Goal: Task Accomplishment & Management: Complete application form

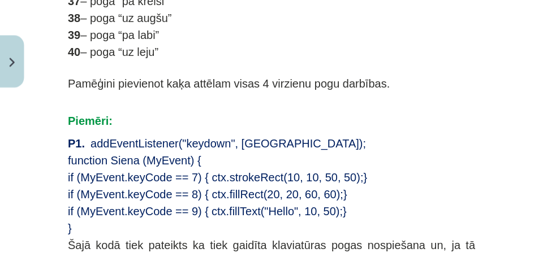
scroll to position [883, 0]
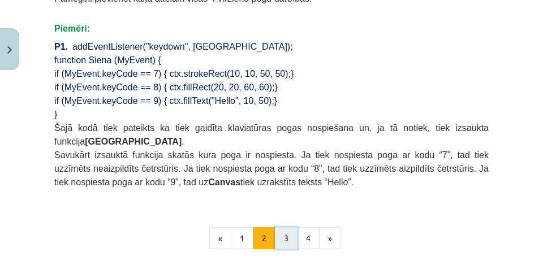
click at [286, 205] on button "3" at bounding box center [286, 239] width 23 height 23
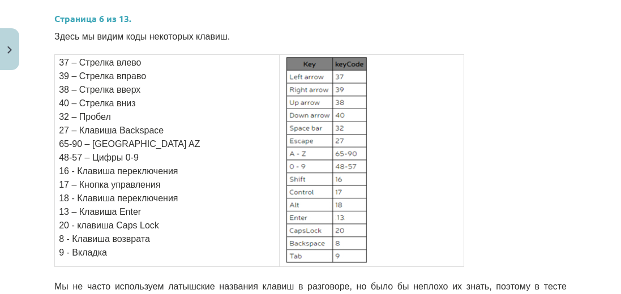
scroll to position [725, 0]
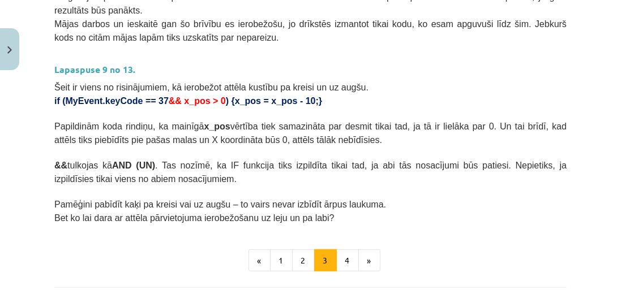
scroll to position [684, 0]
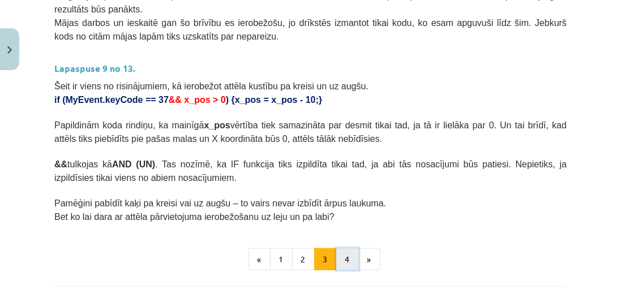
click at [342, 205] on button "4" at bounding box center [347, 259] width 23 height 23
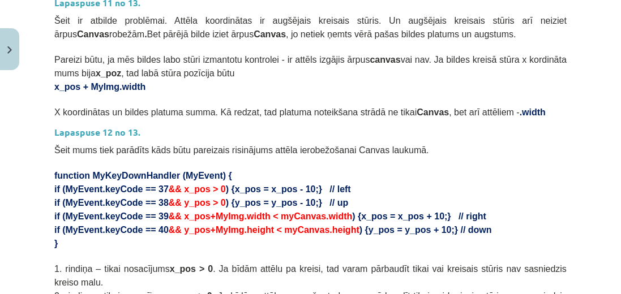
scroll to position [396, 0]
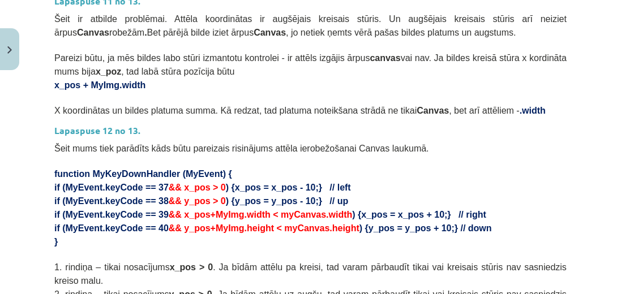
click at [423, 172] on p "function MyKeyDownHandler (MyEvent) {" at bounding box center [310, 173] width 512 height 14
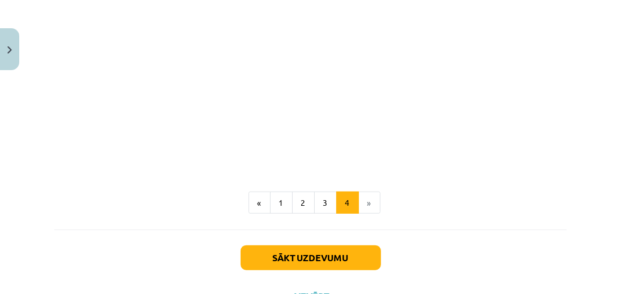
scroll to position [1085, 0]
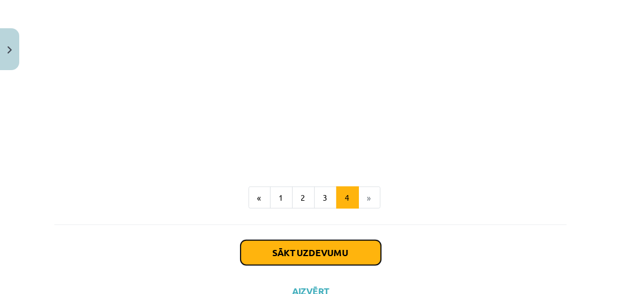
click at [327, 205] on button "Sākt uzdevumu" at bounding box center [311, 253] width 140 height 25
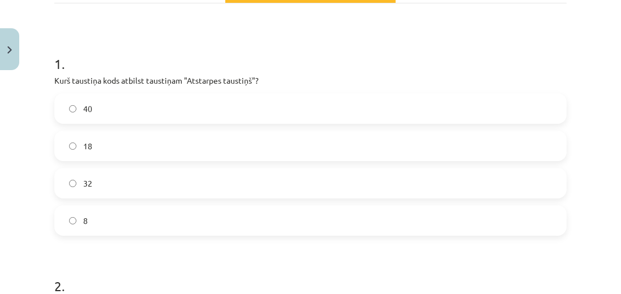
scroll to position [190, 0]
click at [419, 177] on label "32" at bounding box center [310, 182] width 510 height 28
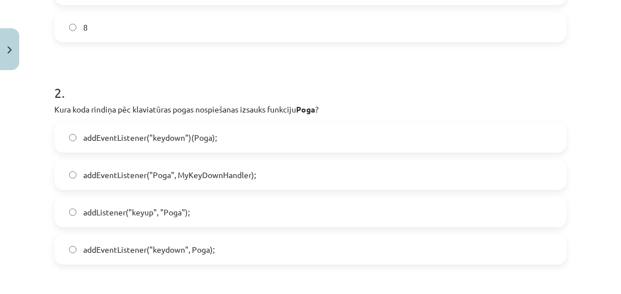
scroll to position [384, 0]
click at [401, 205] on label "addEventListener("keydown", Poga);" at bounding box center [310, 248] width 510 height 28
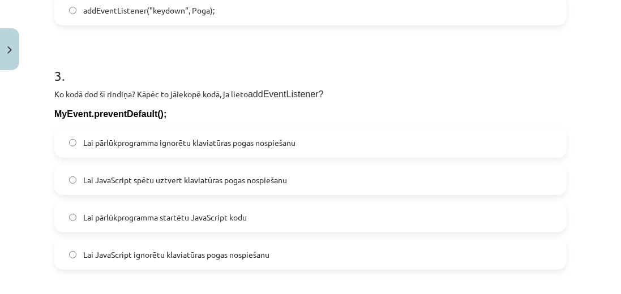
scroll to position [643, 0]
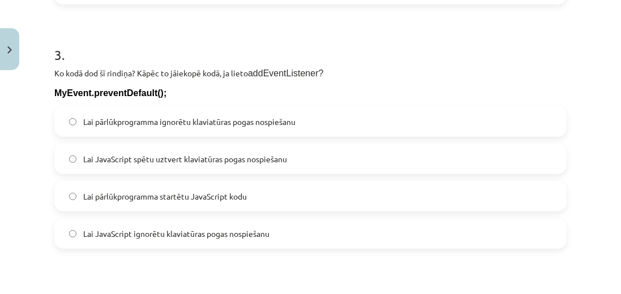
click at [308, 120] on label "Lai pārlūkprogramma ignorētu klaviatūras pogas nospiešanu" at bounding box center [310, 122] width 510 height 28
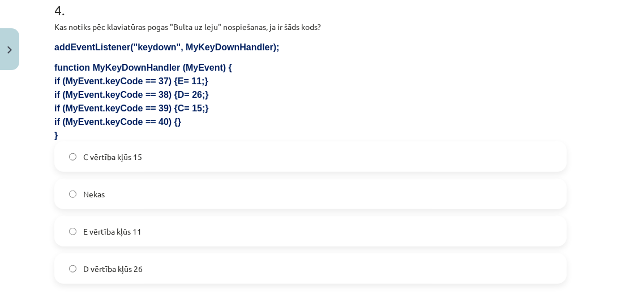
scroll to position [934, 0]
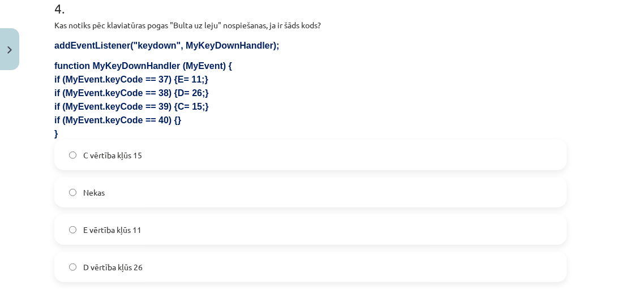
click at [333, 186] on label "Nekas" at bounding box center [310, 192] width 510 height 28
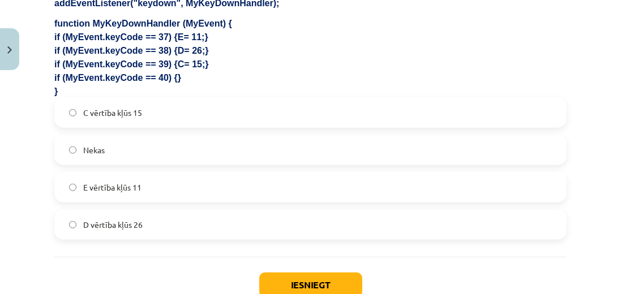
scroll to position [1052, 0]
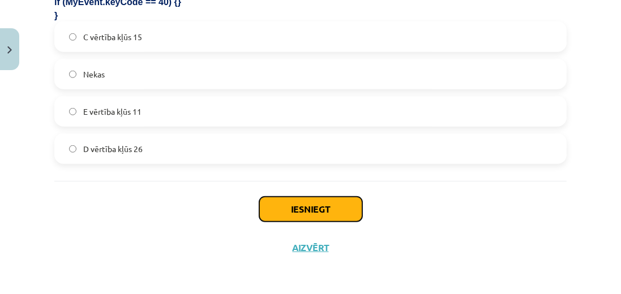
click at [336, 203] on button "Iesniegt" at bounding box center [310, 209] width 103 height 25
click at [337, 204] on button "Iesniegt" at bounding box center [310, 209] width 103 height 25
click at [336, 205] on button "Iesniegt" at bounding box center [310, 209] width 103 height 25
click at [317, 203] on button "Iesniegt" at bounding box center [310, 209] width 103 height 25
click at [317, 204] on button "Iesniegt" at bounding box center [310, 209] width 103 height 25
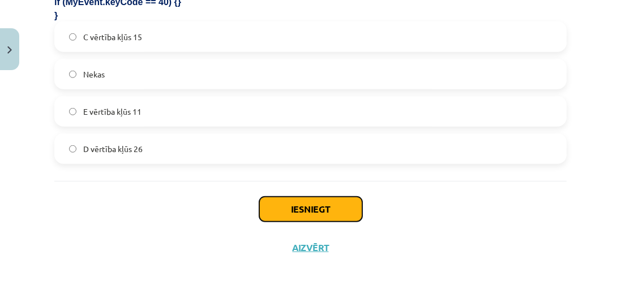
click at [317, 204] on button "Iesniegt" at bounding box center [310, 209] width 103 height 25
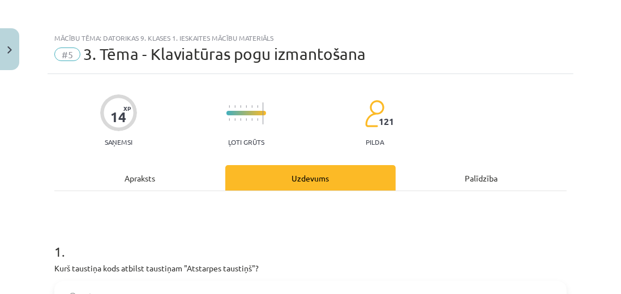
scroll to position [0, 0]
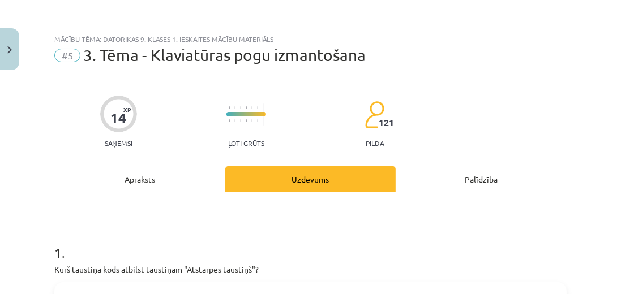
click at [198, 176] on div "Apraksts" at bounding box center [139, 178] width 171 height 25
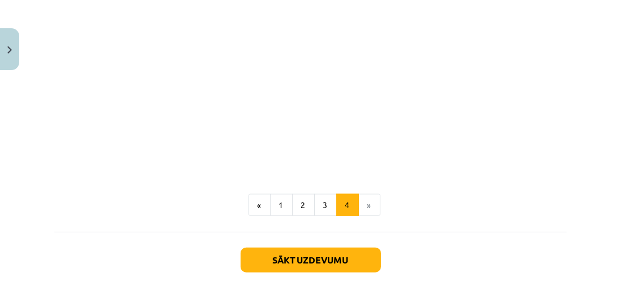
scroll to position [1085, 0]
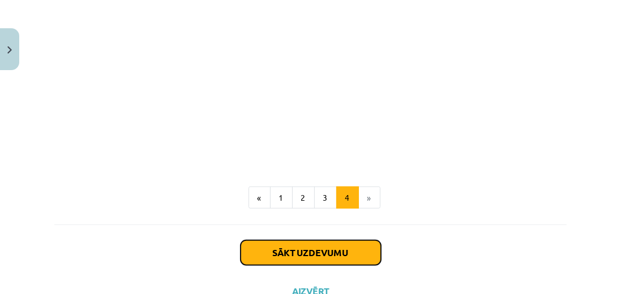
click at [274, 205] on button "Sākt uzdevumu" at bounding box center [311, 253] width 140 height 25
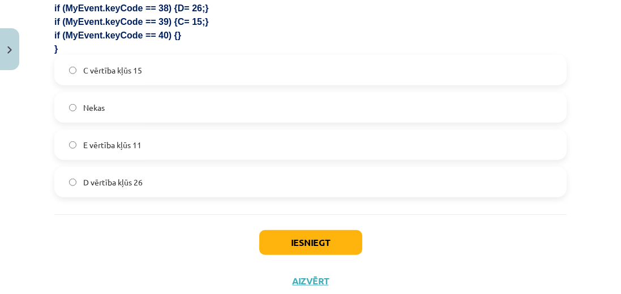
scroll to position [1052, 0]
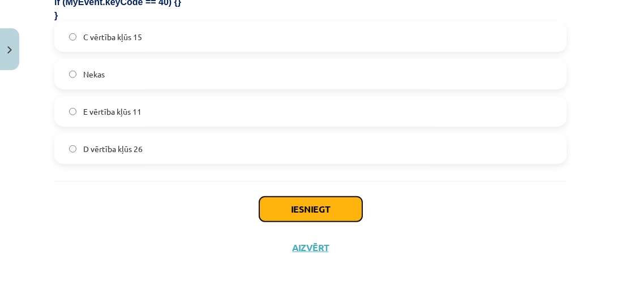
click at [303, 205] on button "Iesniegt" at bounding box center [310, 209] width 103 height 25
click at [307, 205] on button "Iesniegt" at bounding box center [310, 209] width 103 height 25
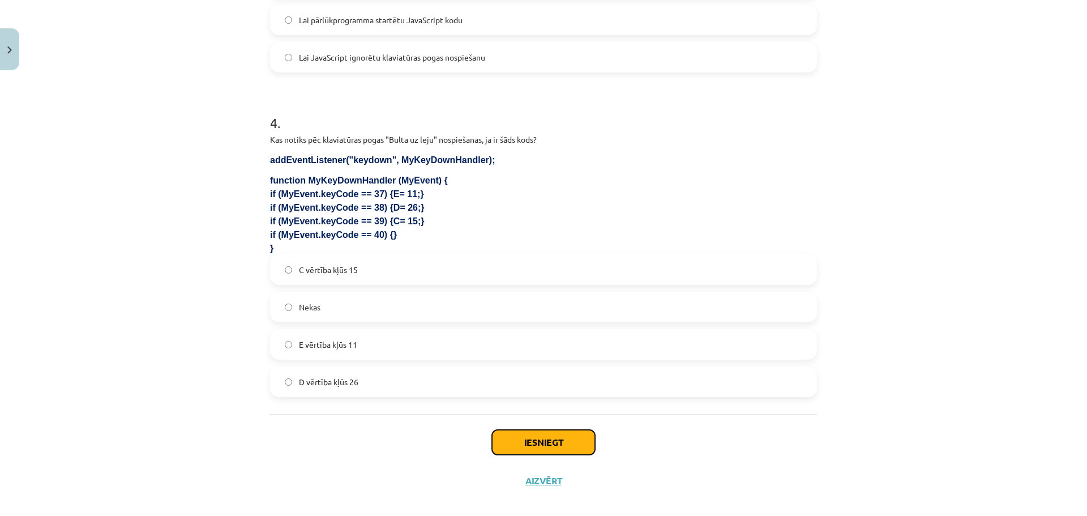
scroll to position [832, 0]
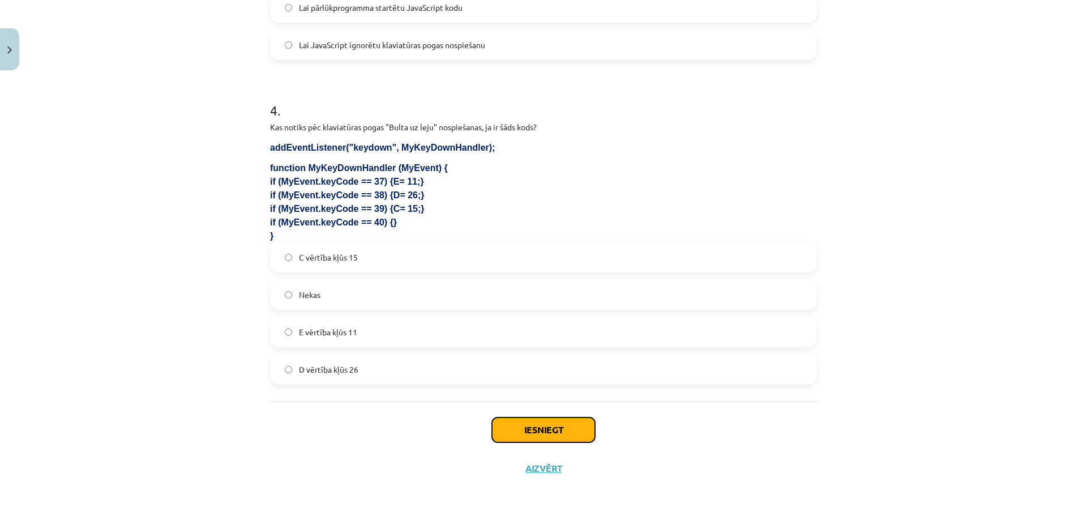
click at [434, 205] on button "Iesniegt" at bounding box center [543, 429] width 103 height 25
drag, startPoint x: 1022, startPoint y: 1, endPoint x: 881, endPoint y: 438, distance: 459.6
click at [434, 205] on div "Mācību tēma: Datorikas 9. klases 1. ieskaites mācību materiāls #5 3. Tēma - Kla…" at bounding box center [543, 258] width 1087 height 516
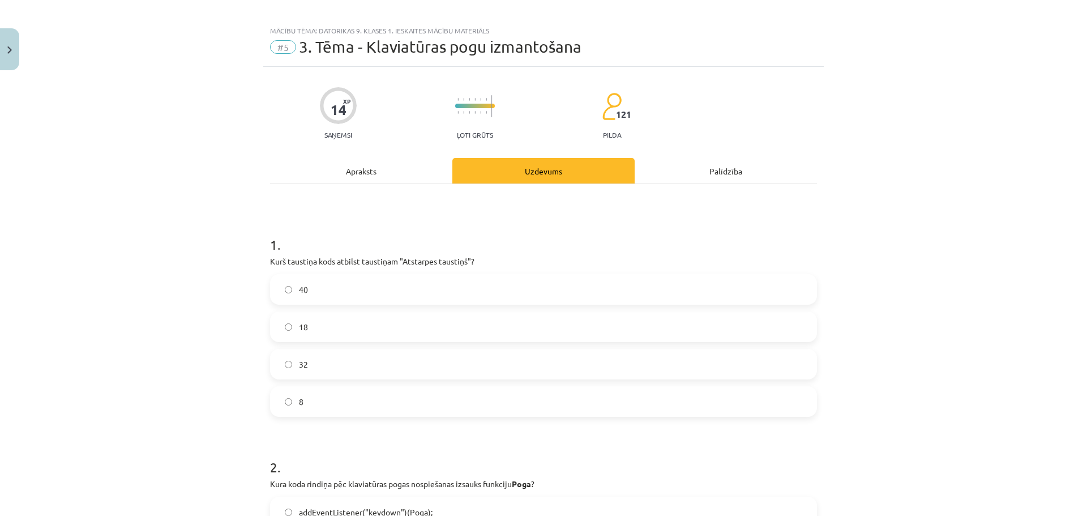
scroll to position [0, 0]
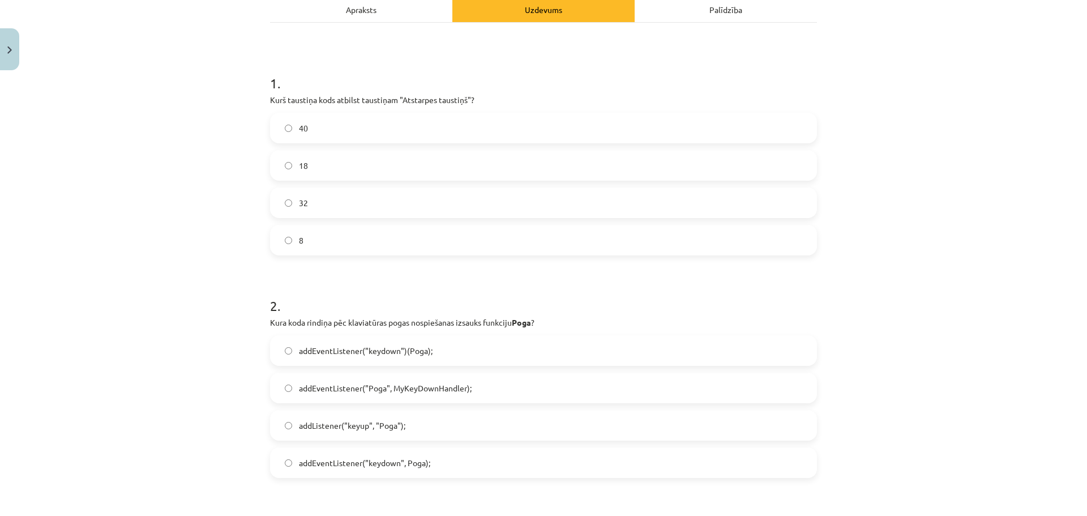
click at [343, 6] on div "Apraksts" at bounding box center [361, 9] width 182 height 25
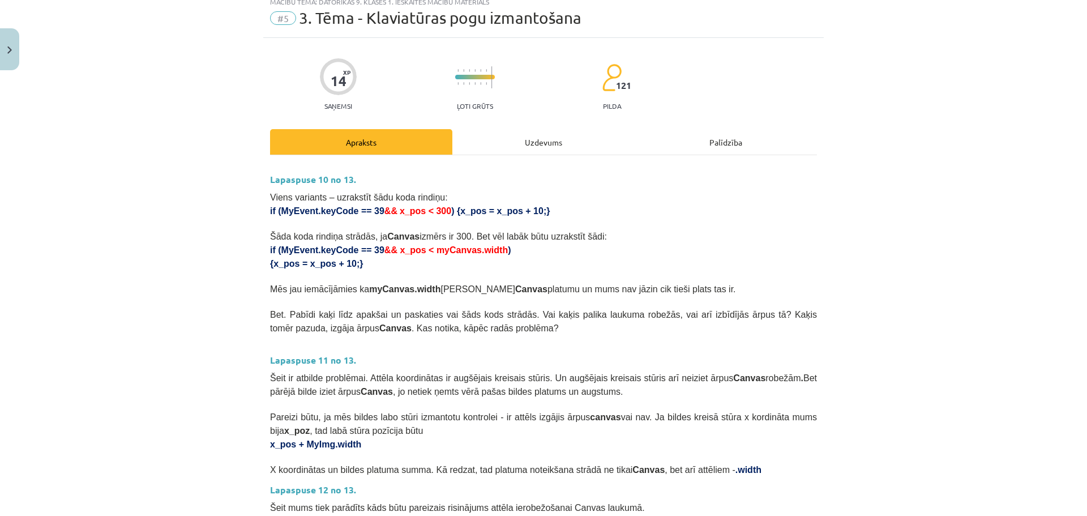
scroll to position [28, 0]
